Goal: Information Seeking & Learning: Compare options

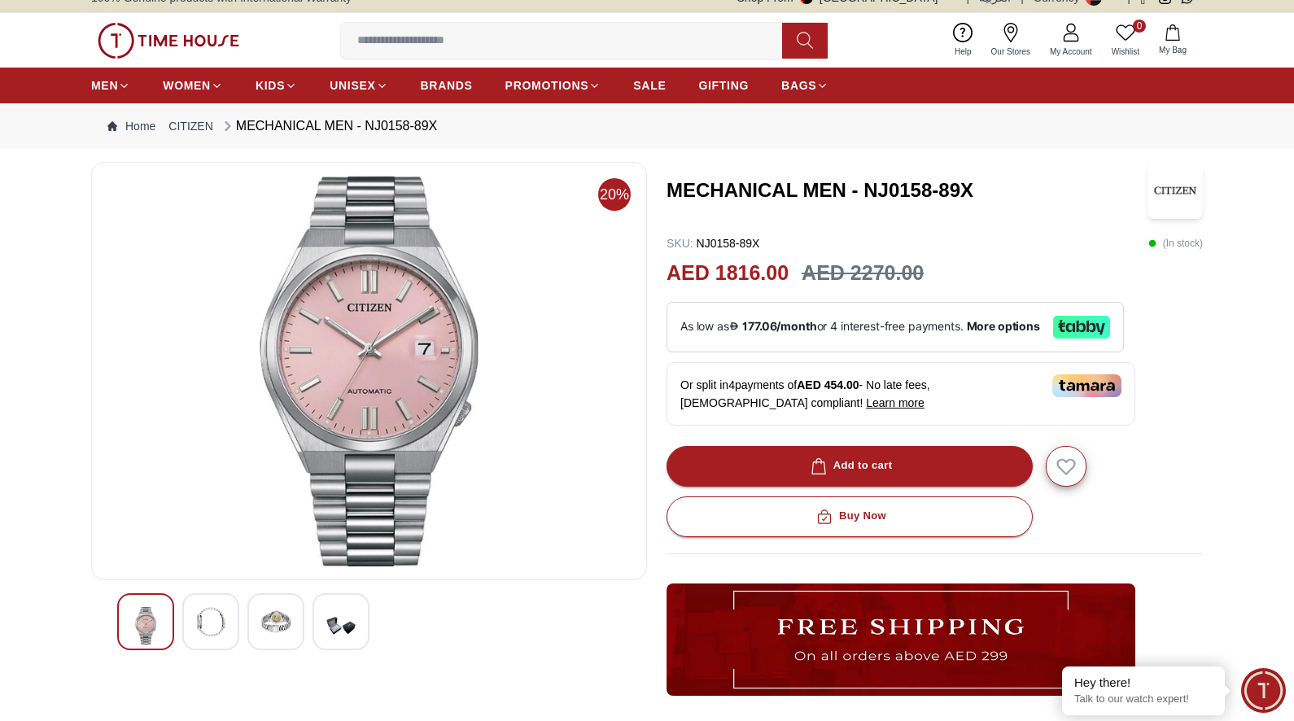
scroll to position [20, 0]
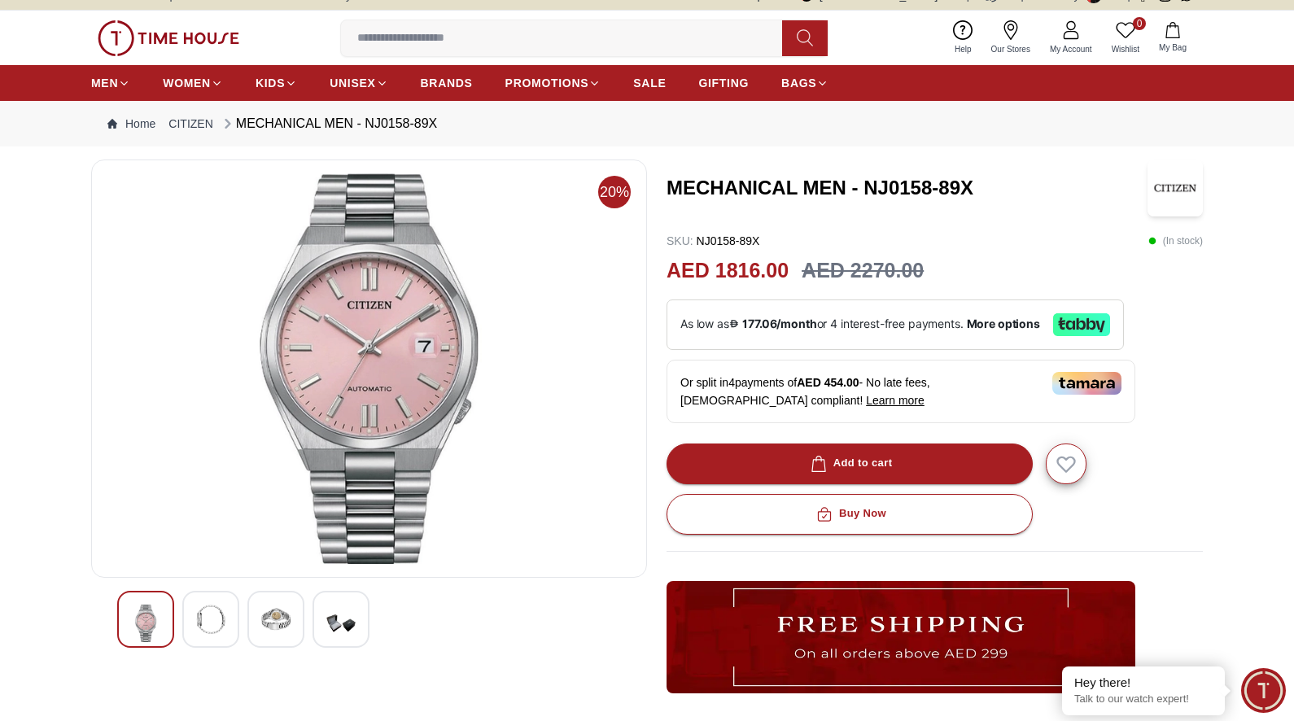
click at [208, 624] on img at bounding box center [210, 618] width 29 height 29
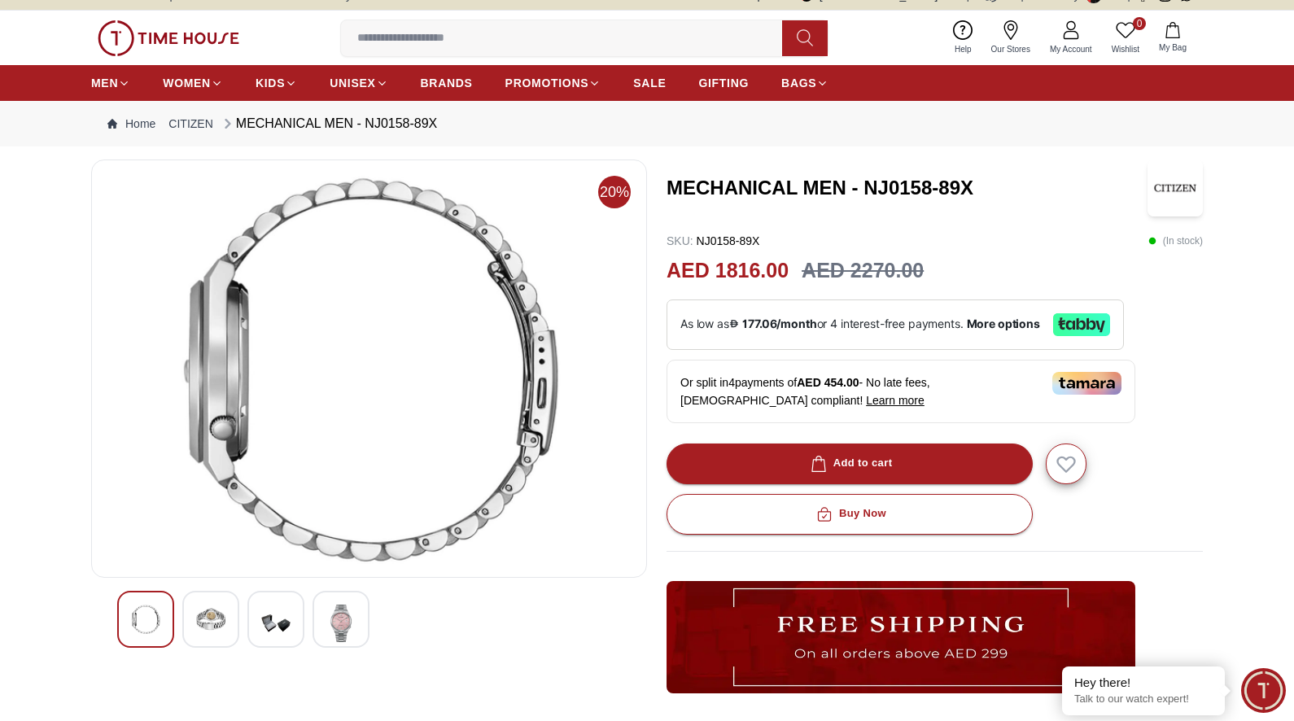
click at [272, 621] on img at bounding box center [275, 622] width 29 height 37
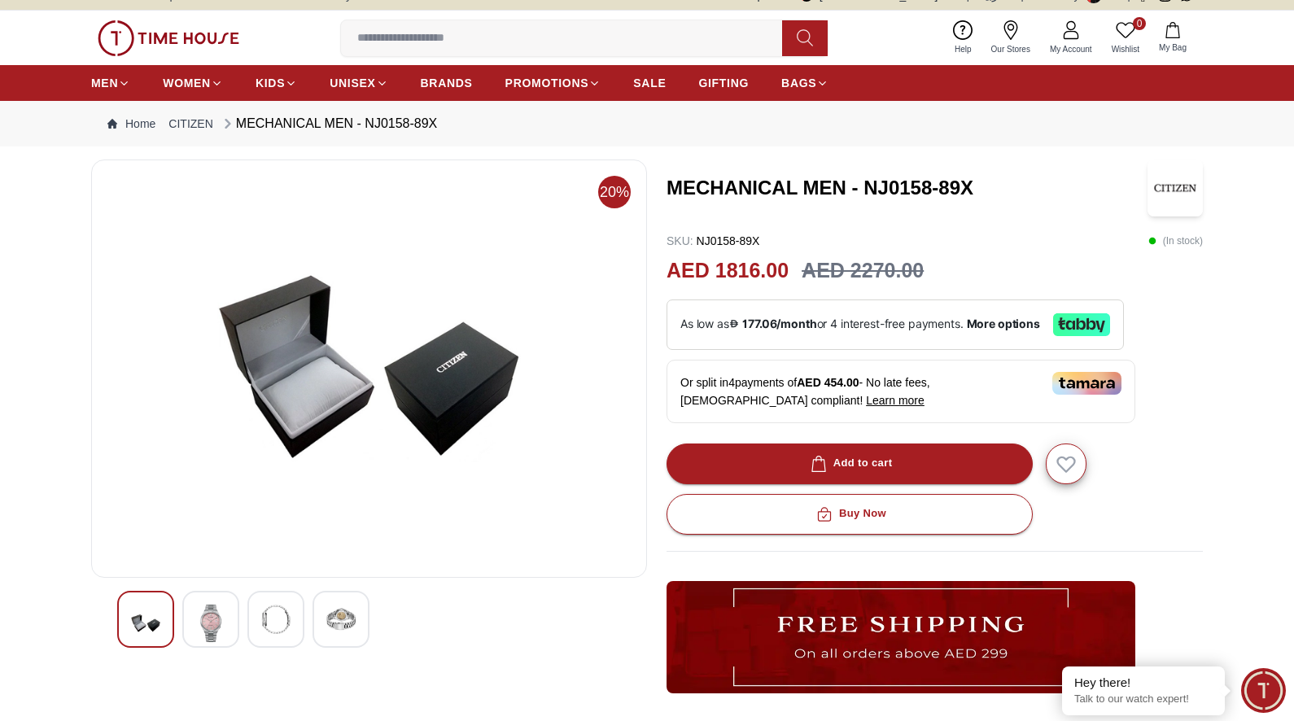
click at [339, 616] on img at bounding box center [340, 618] width 29 height 29
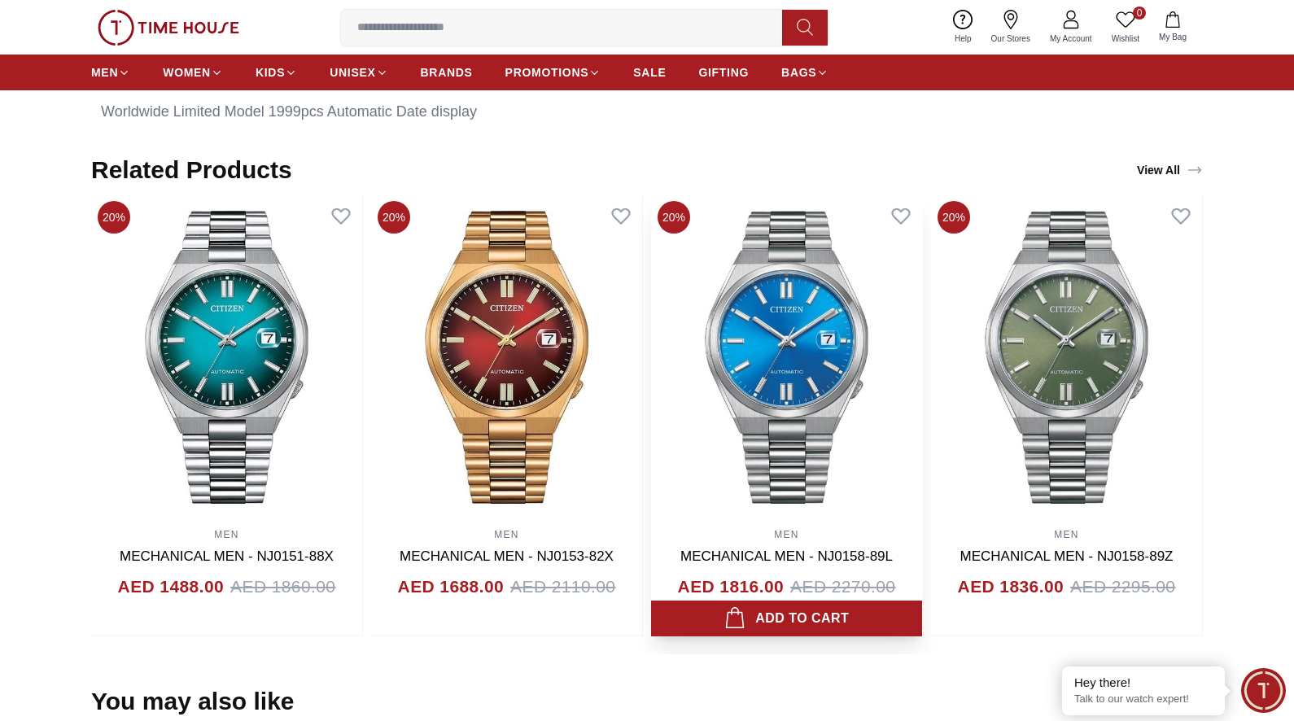
scroll to position [887, 0]
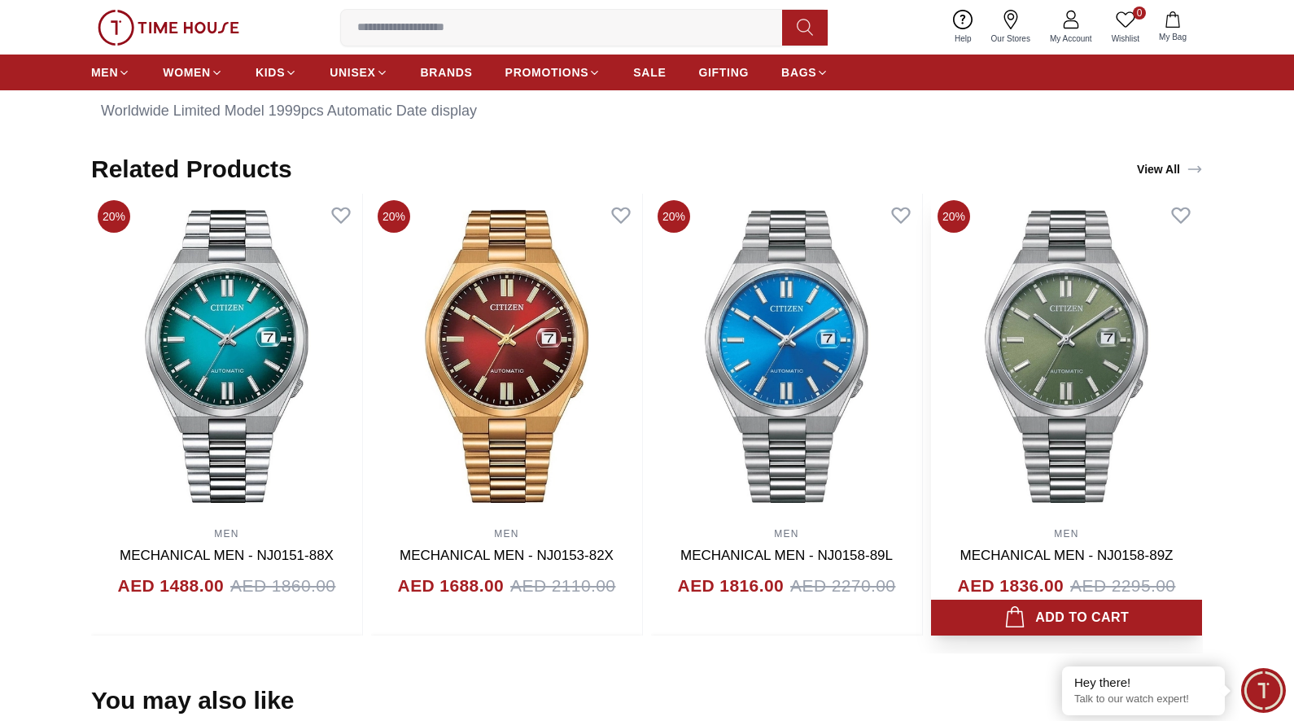
click at [1067, 370] on img at bounding box center [1066, 356] width 271 height 325
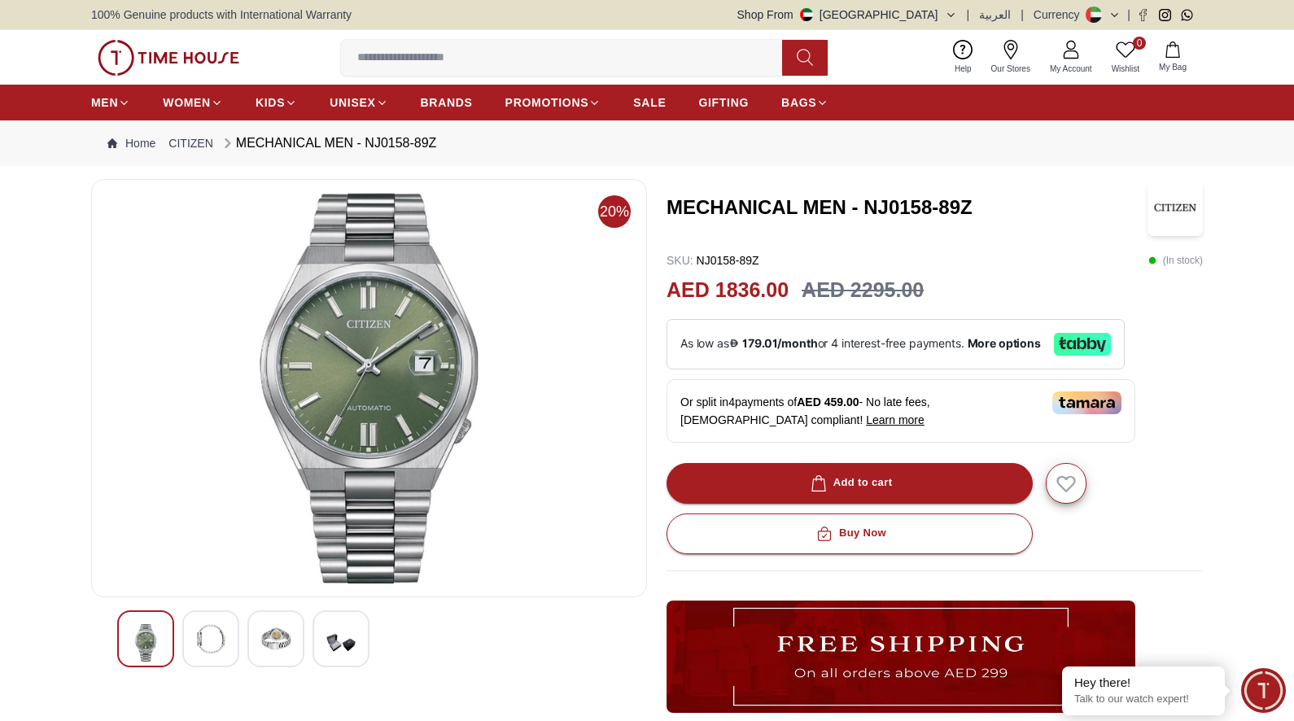
click at [203, 644] on img at bounding box center [210, 638] width 29 height 29
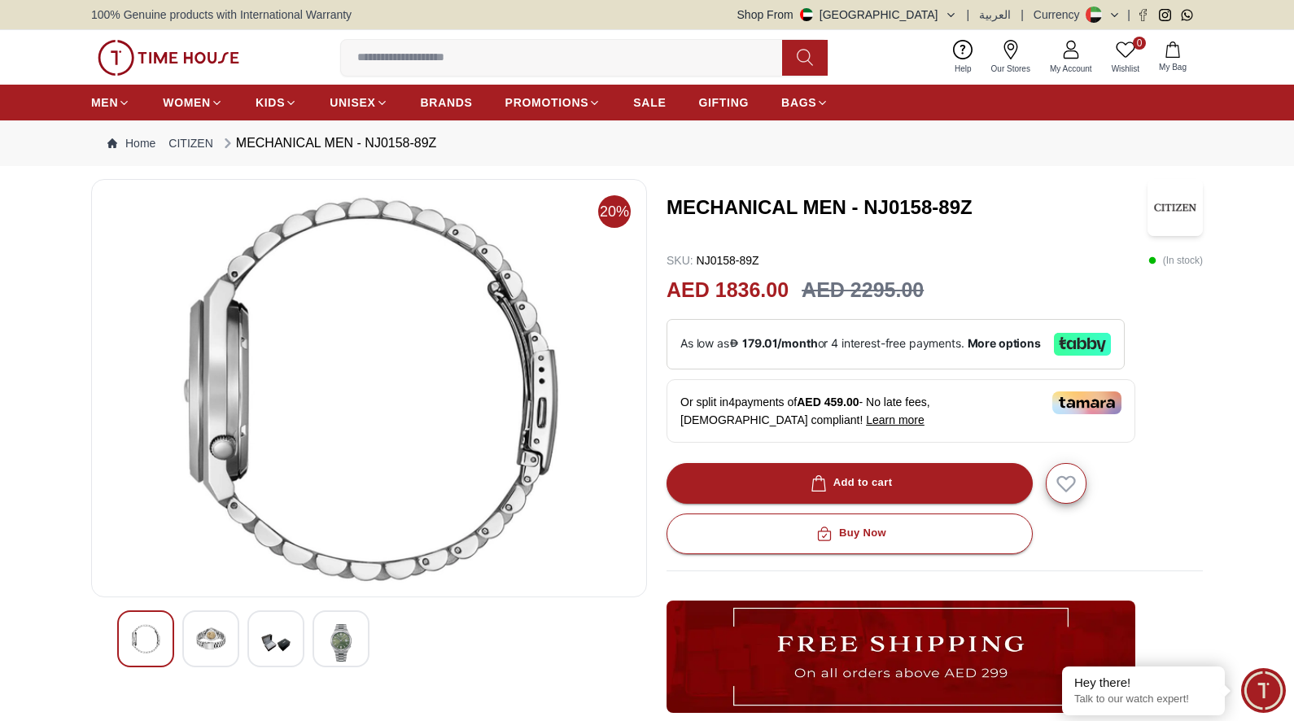
click at [286, 641] on img at bounding box center [275, 642] width 29 height 37
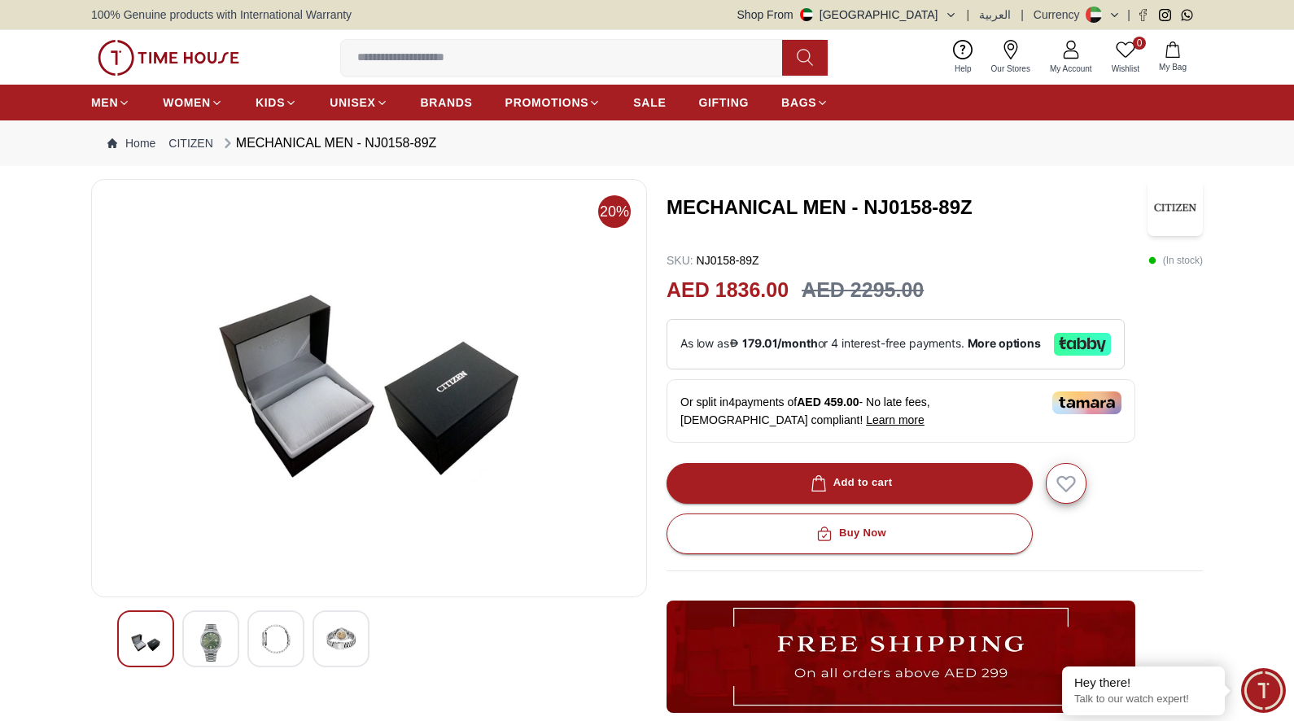
click at [352, 640] on img at bounding box center [340, 638] width 29 height 29
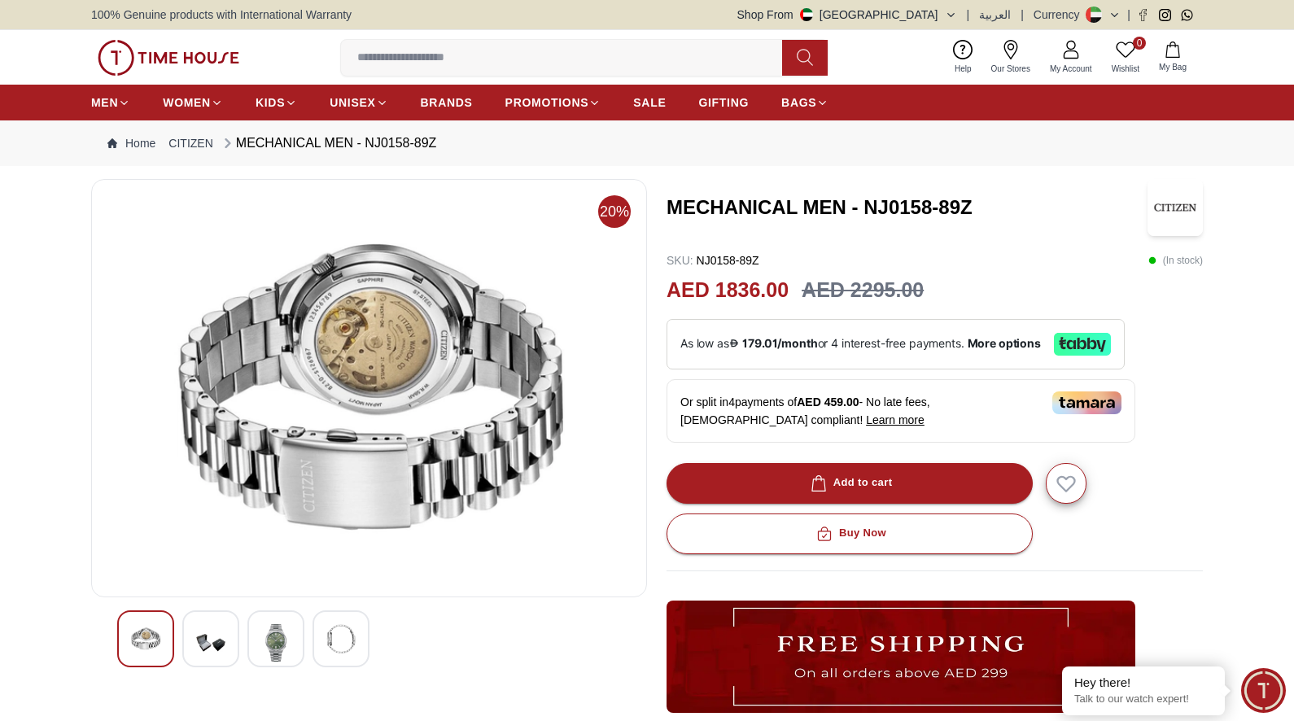
click at [141, 628] on img at bounding box center [145, 638] width 29 height 29
click at [212, 635] on img at bounding box center [210, 642] width 29 height 37
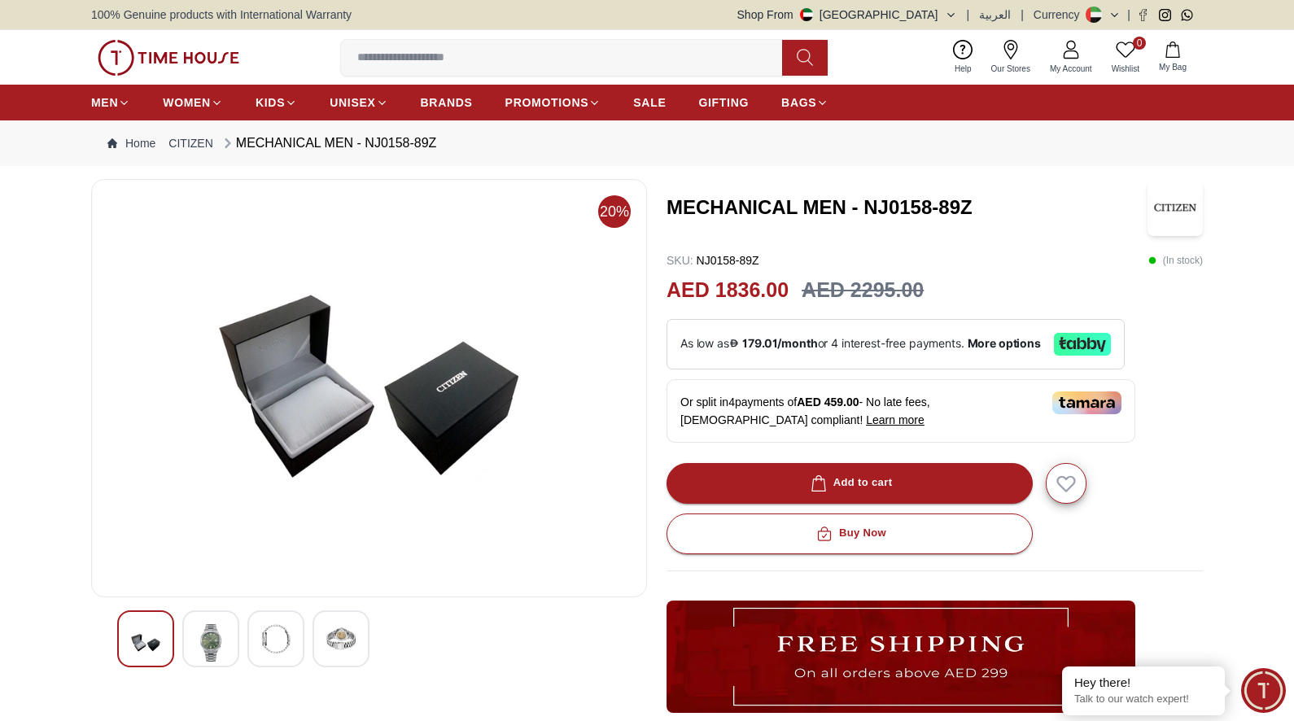
click at [212, 635] on img at bounding box center [210, 642] width 29 height 37
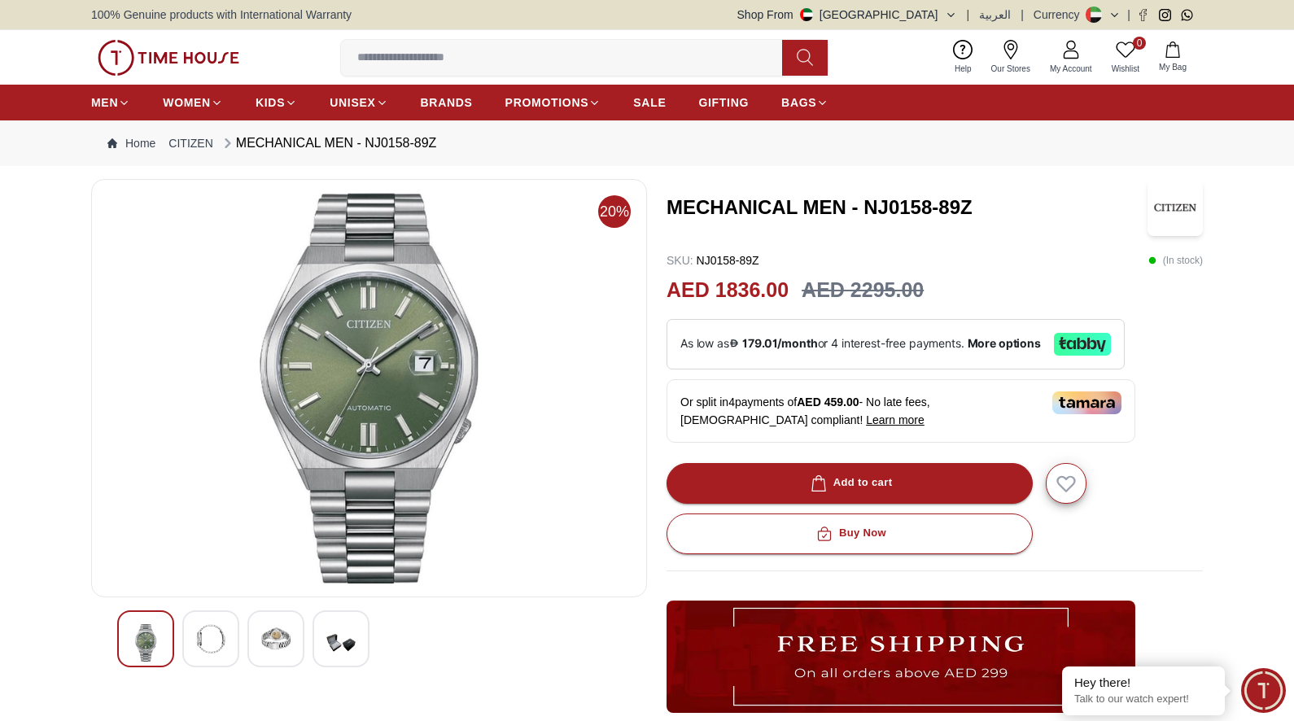
click at [359, 382] on img at bounding box center [369, 388] width 528 height 391
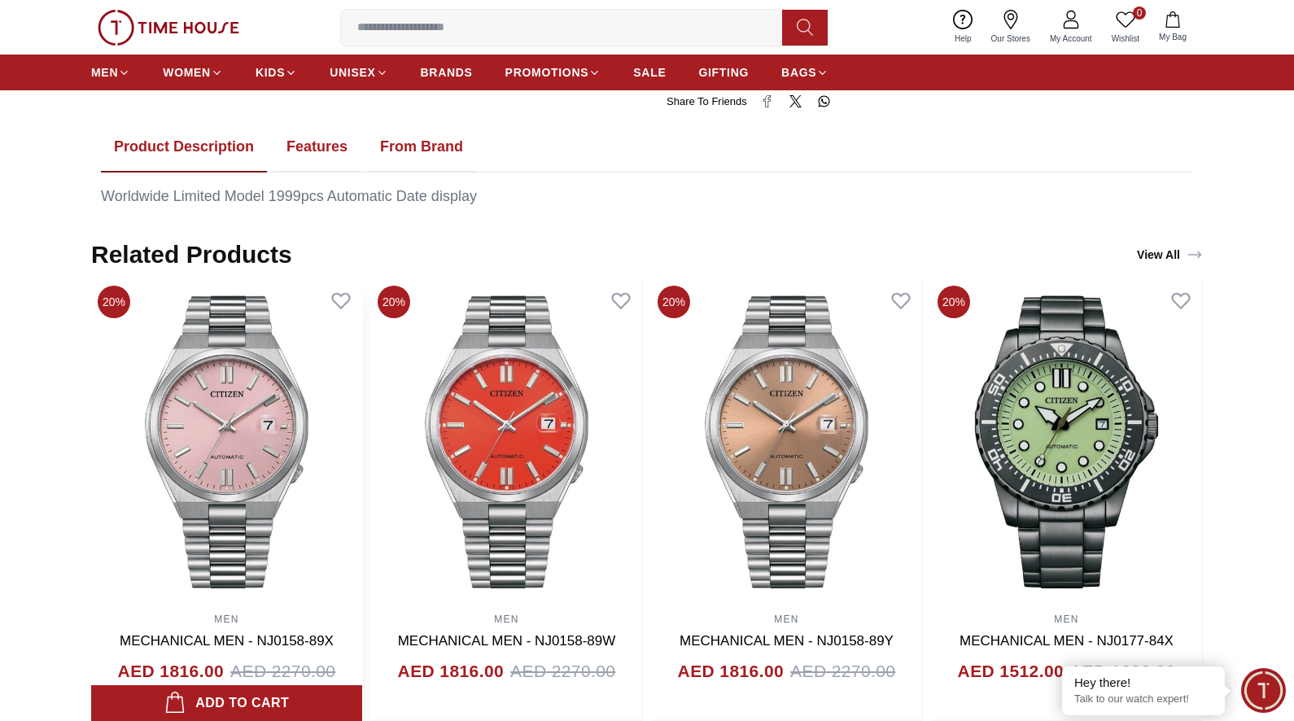
scroll to position [800, 0]
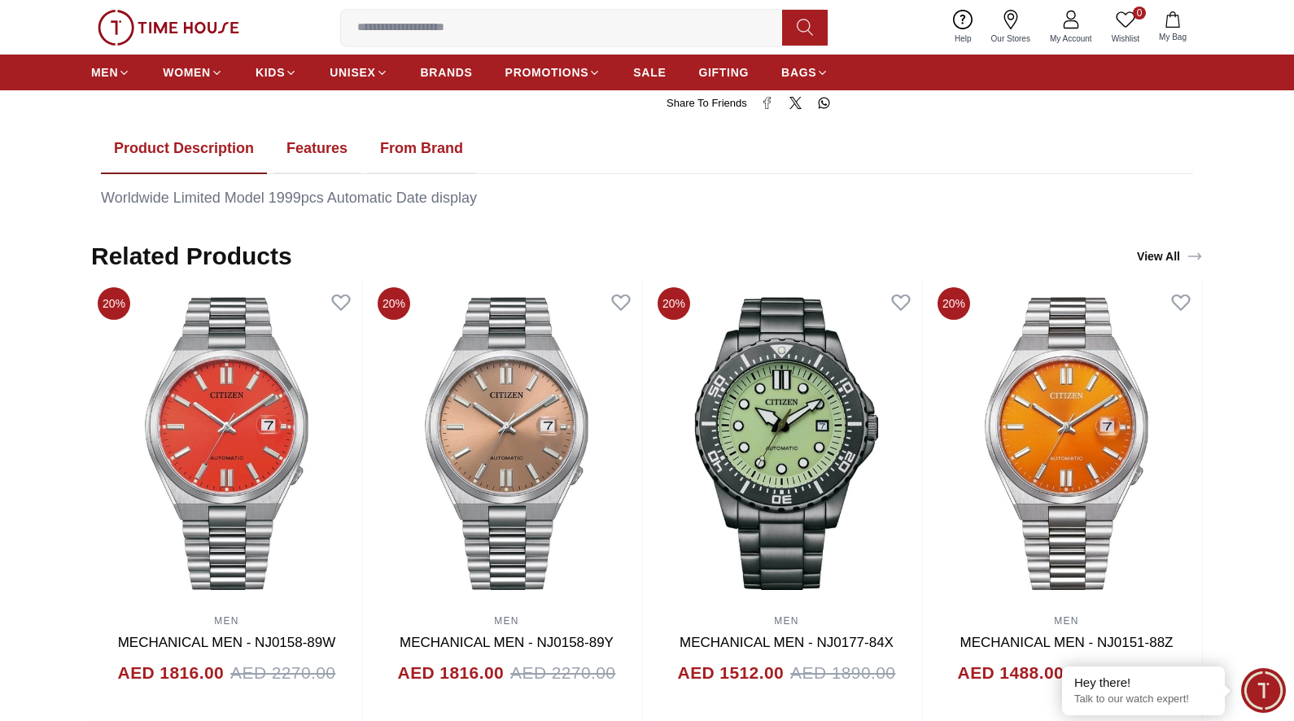
click at [322, 143] on button "Features" at bounding box center [316, 149] width 87 height 50
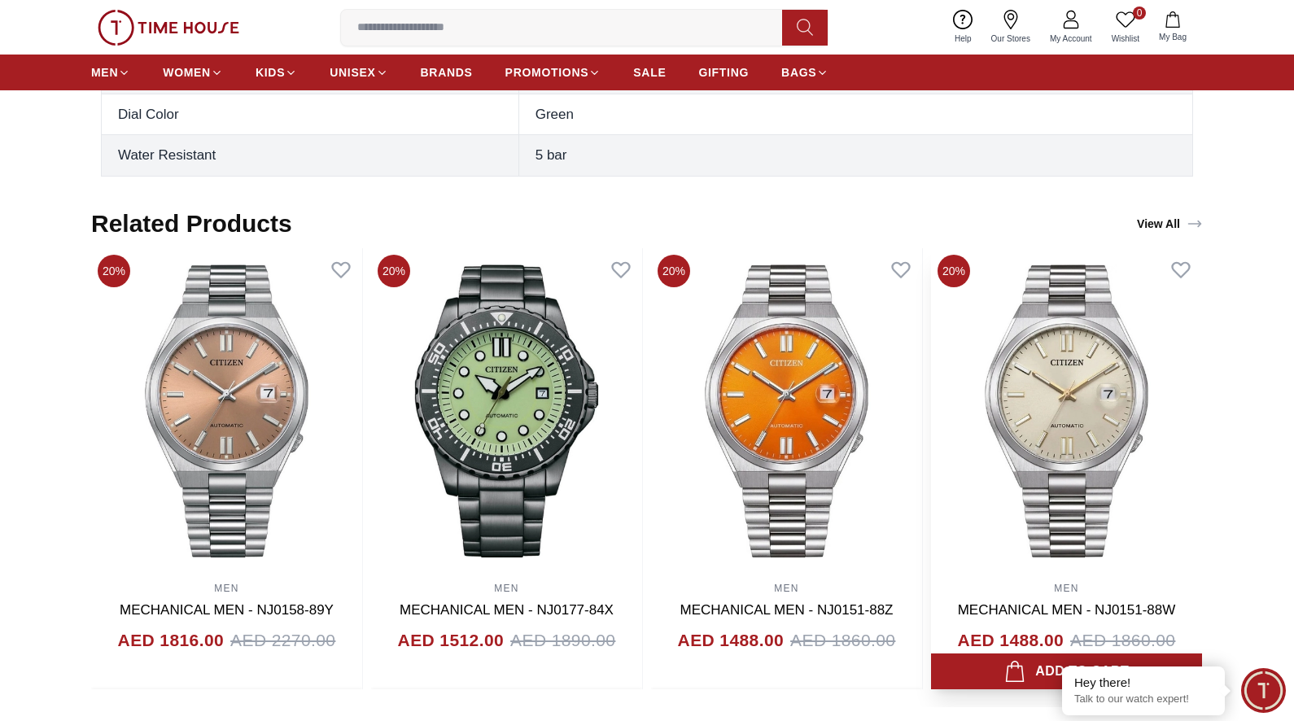
scroll to position [1271, 0]
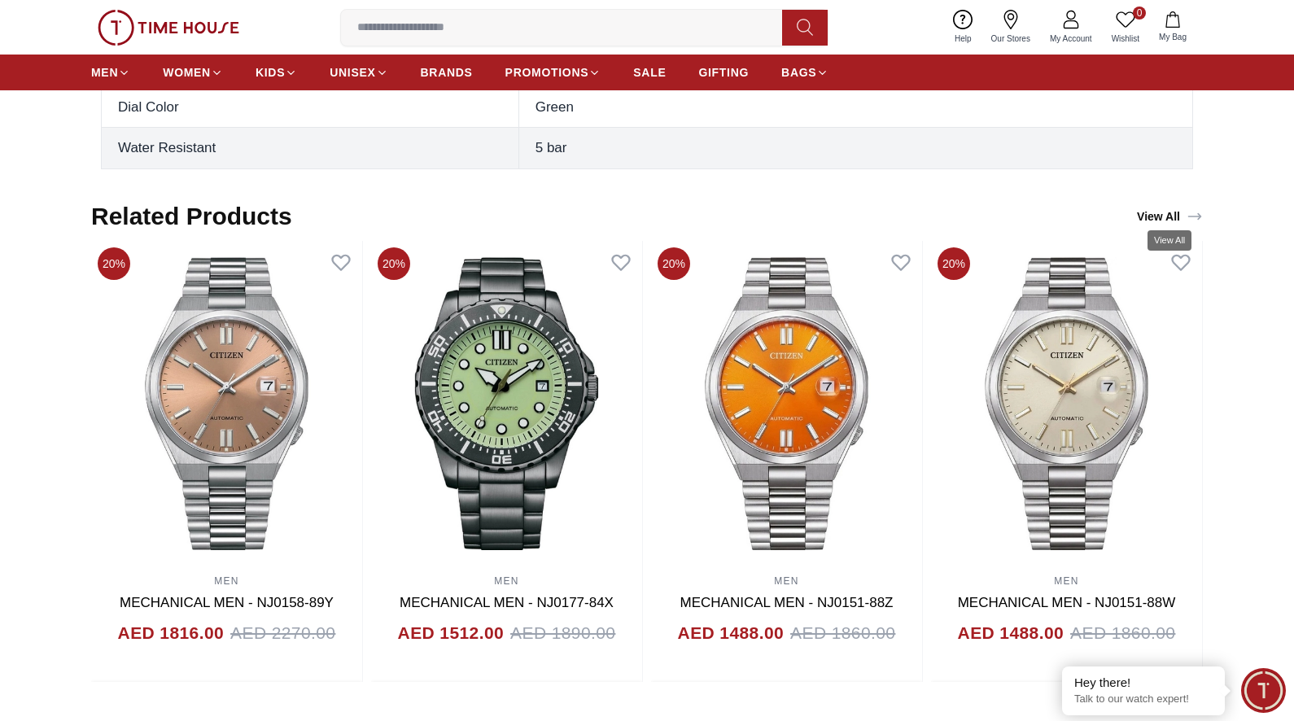
click at [1162, 212] on link "View All" at bounding box center [1169, 216] width 72 height 23
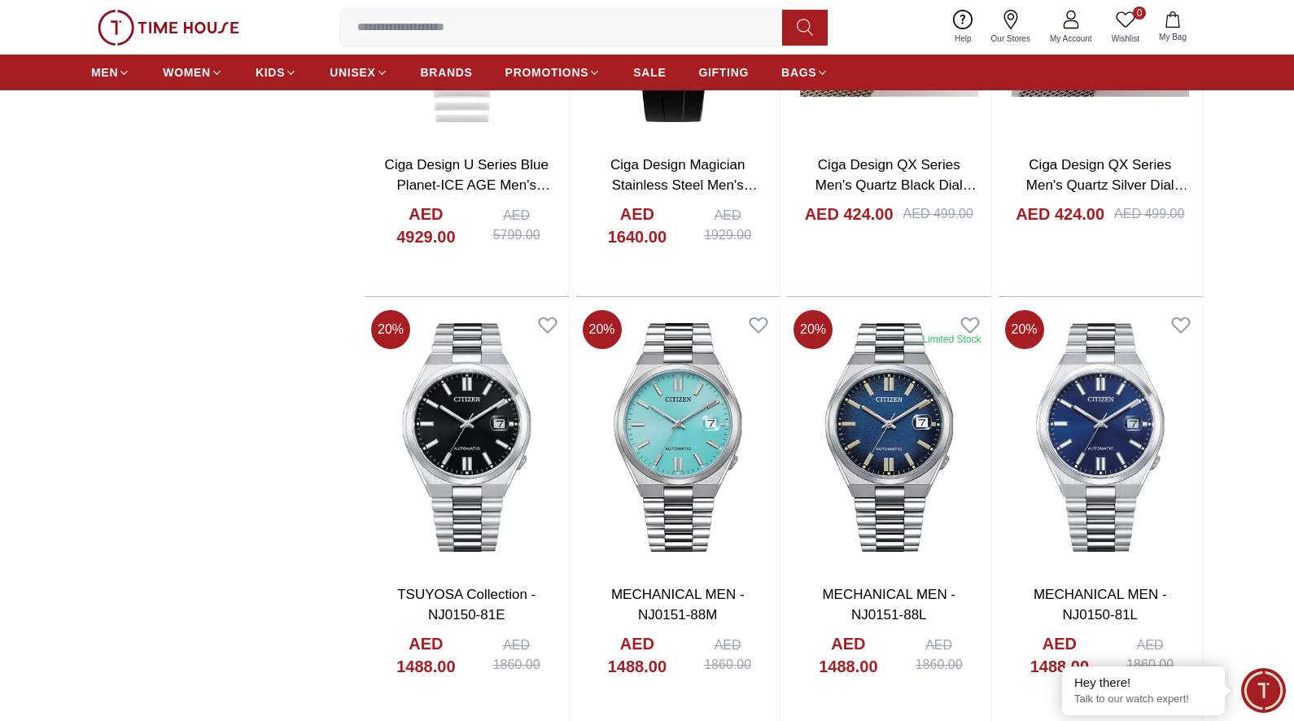
scroll to position [2062, 0]
